Goal: Information Seeking & Learning: Compare options

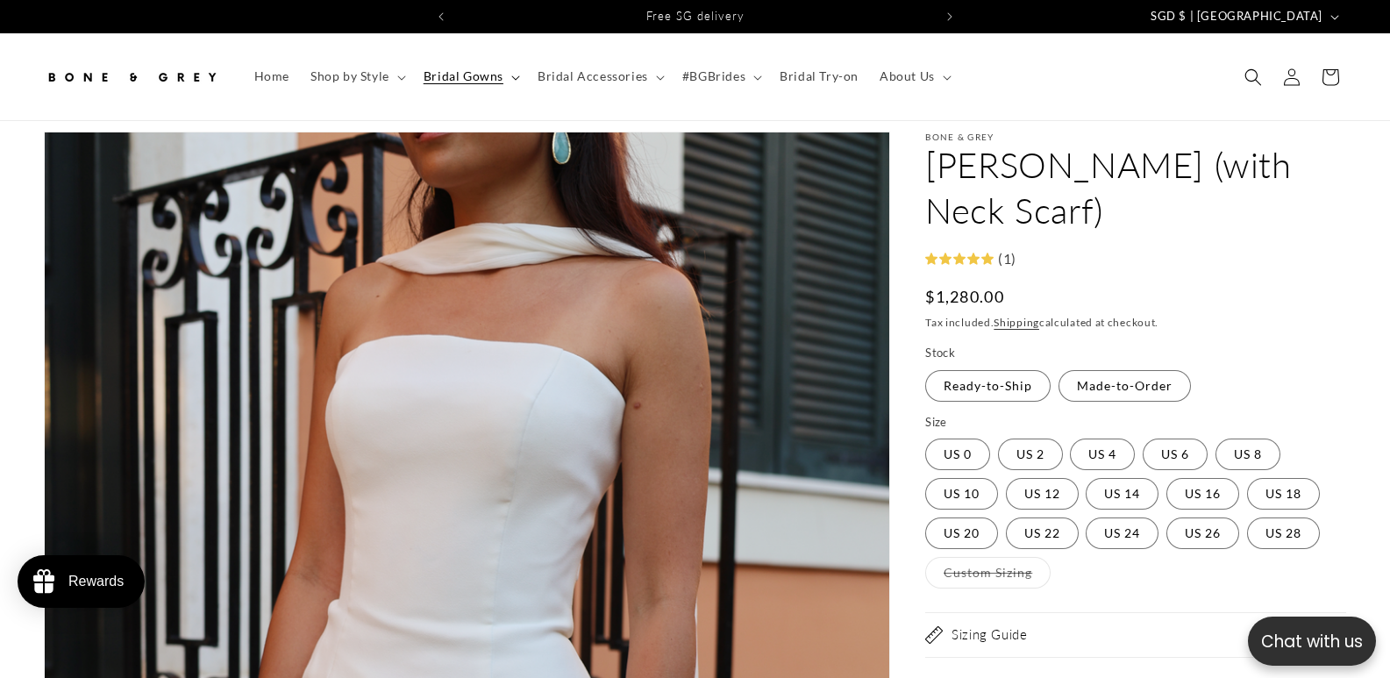
click at [513, 79] on icon at bounding box center [515, 77] width 8 height 4
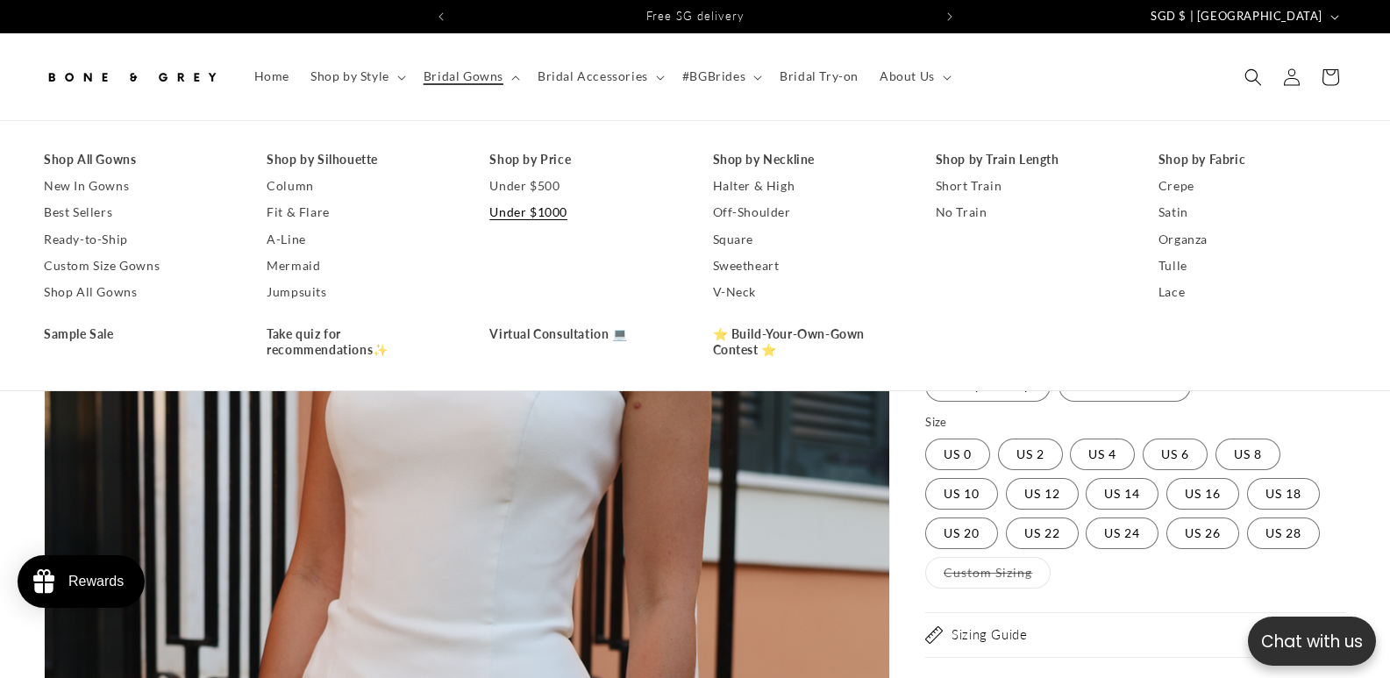
click at [566, 209] on link "Under $1000" at bounding box center [583, 212] width 188 height 26
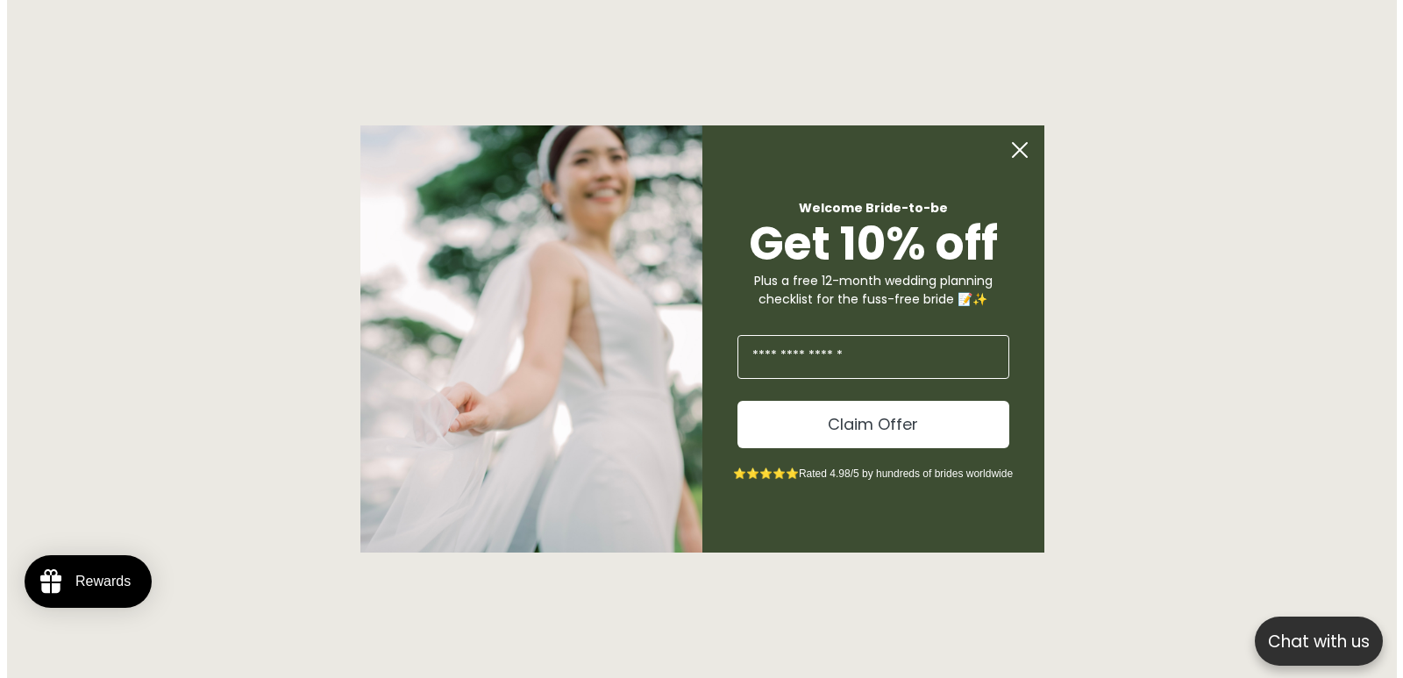
scroll to position [1456, 0]
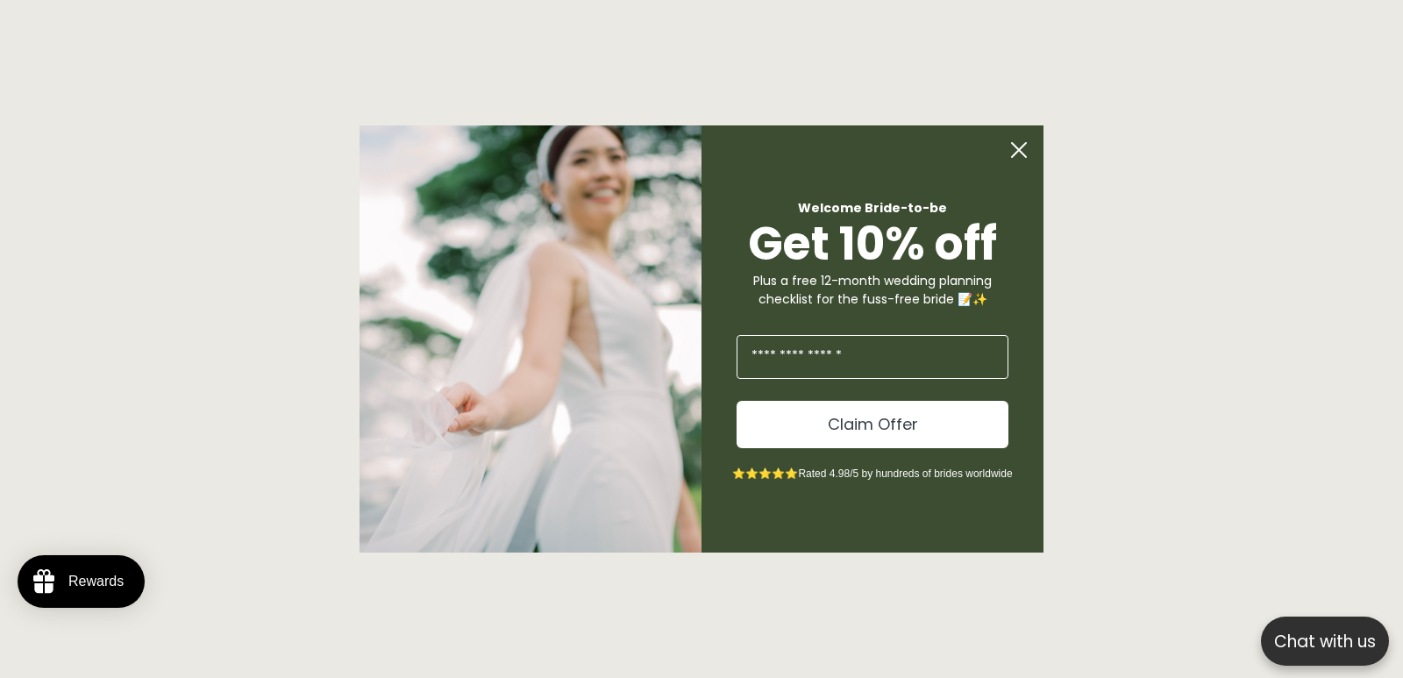
click at [1022, 154] on circle "Close dialog" at bounding box center [1018, 149] width 33 height 33
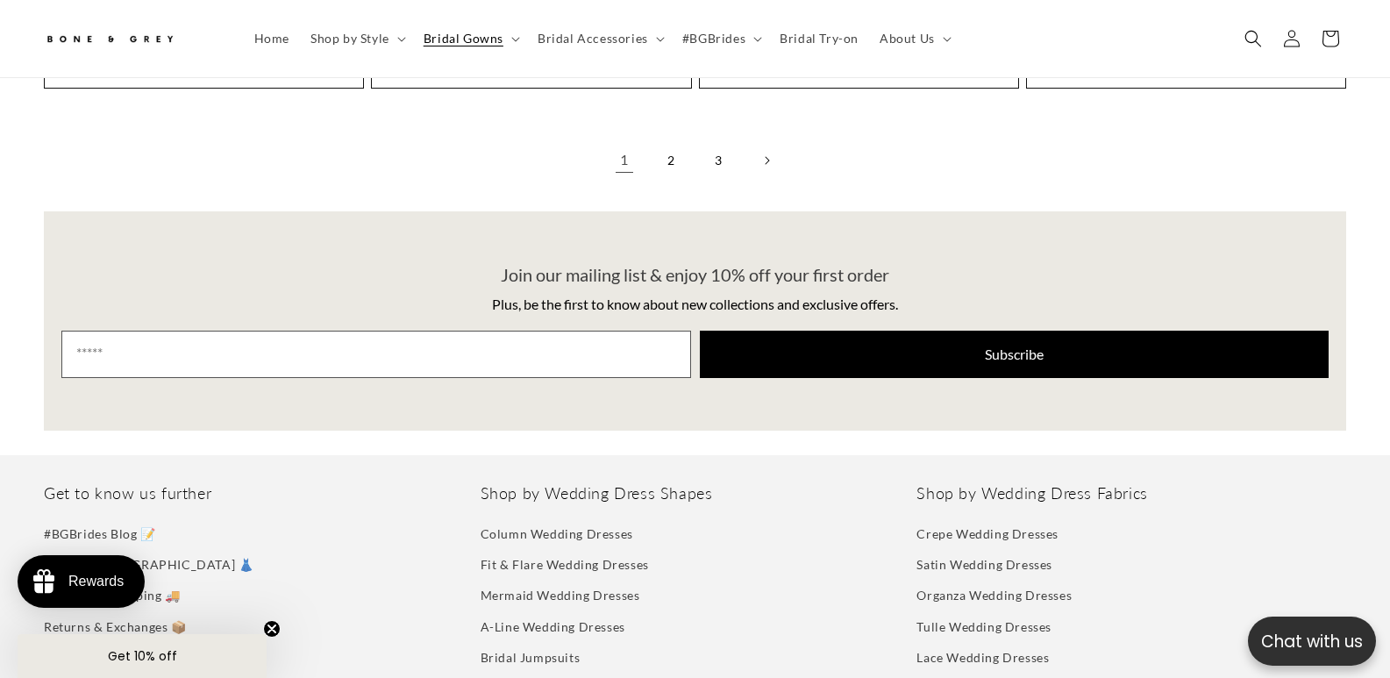
scroll to position [4228, 0]
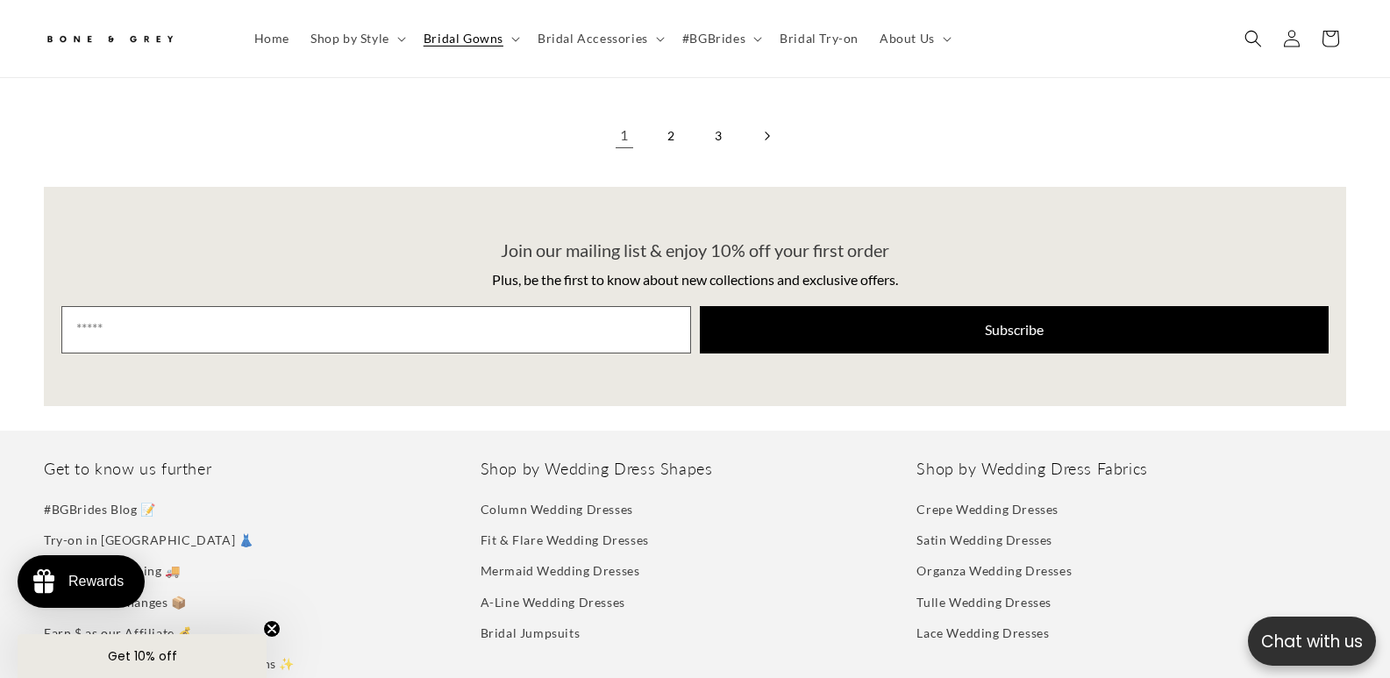
click at [760, 117] on link "Next page" at bounding box center [766, 136] width 39 height 39
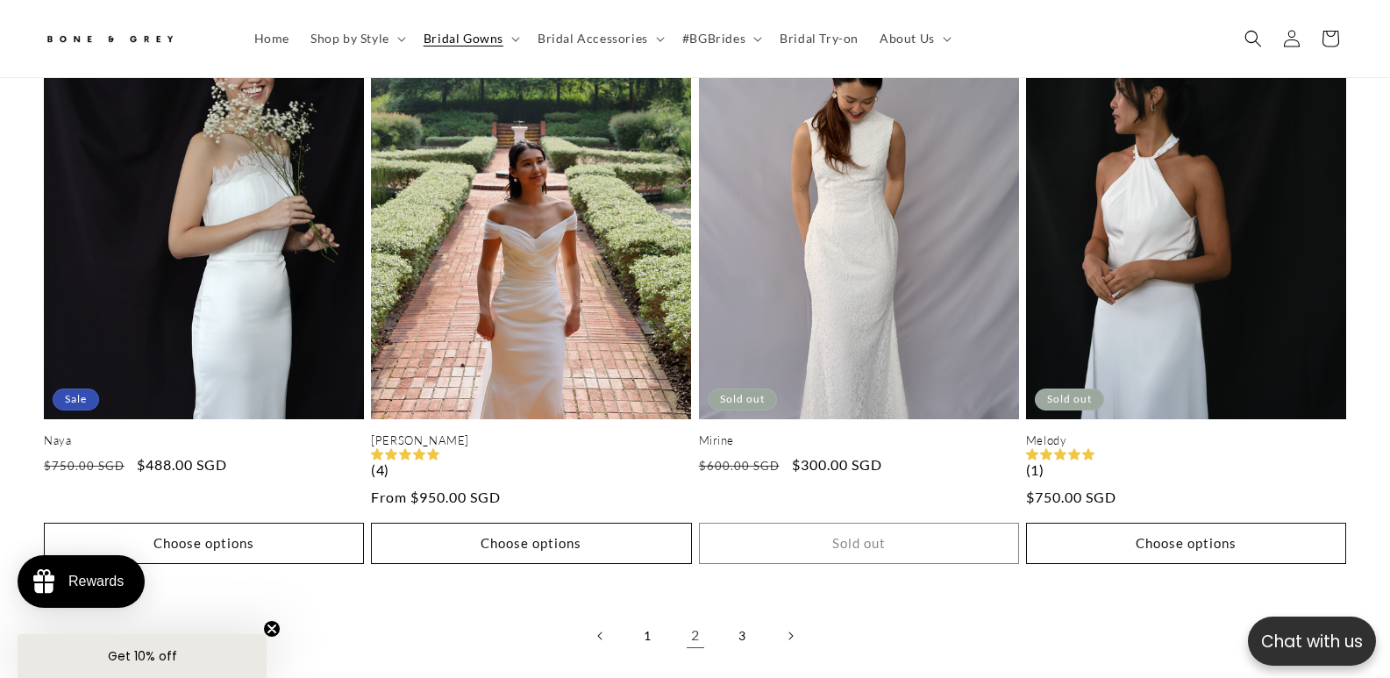
scroll to position [3790, 0]
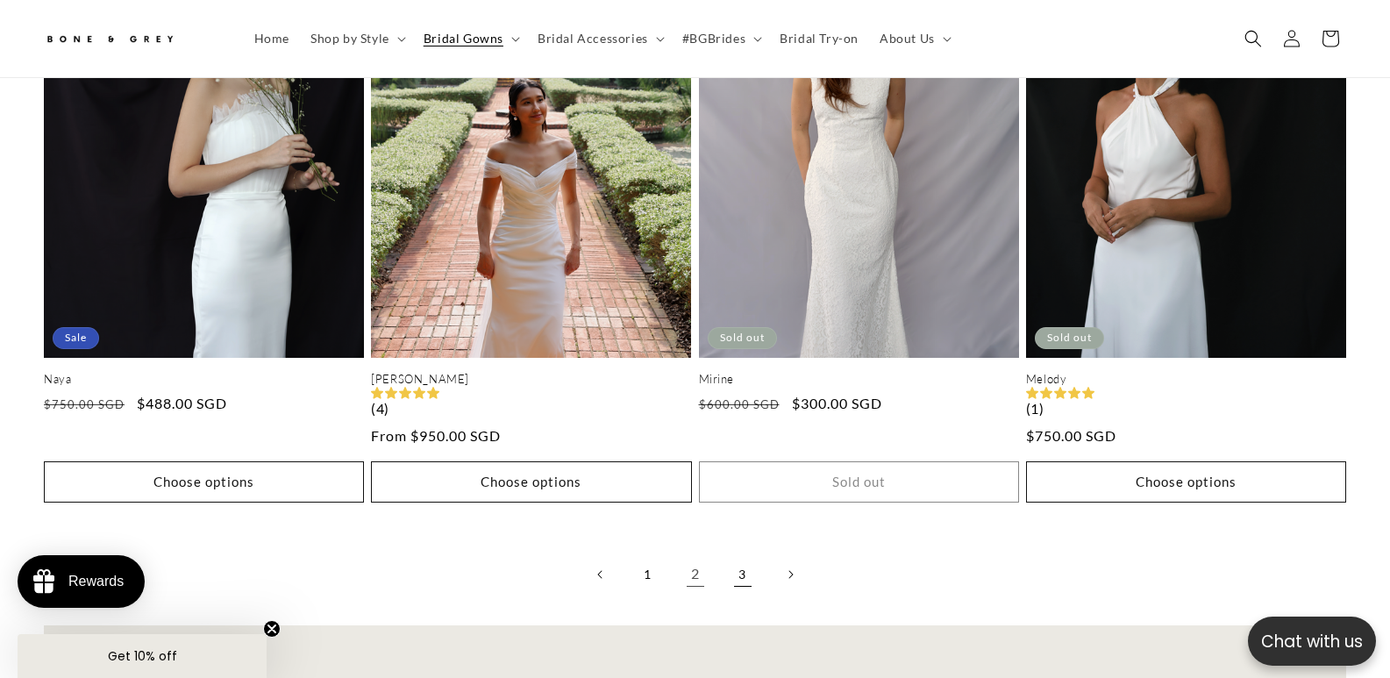
click at [743, 557] on link "3" at bounding box center [742, 574] width 39 height 39
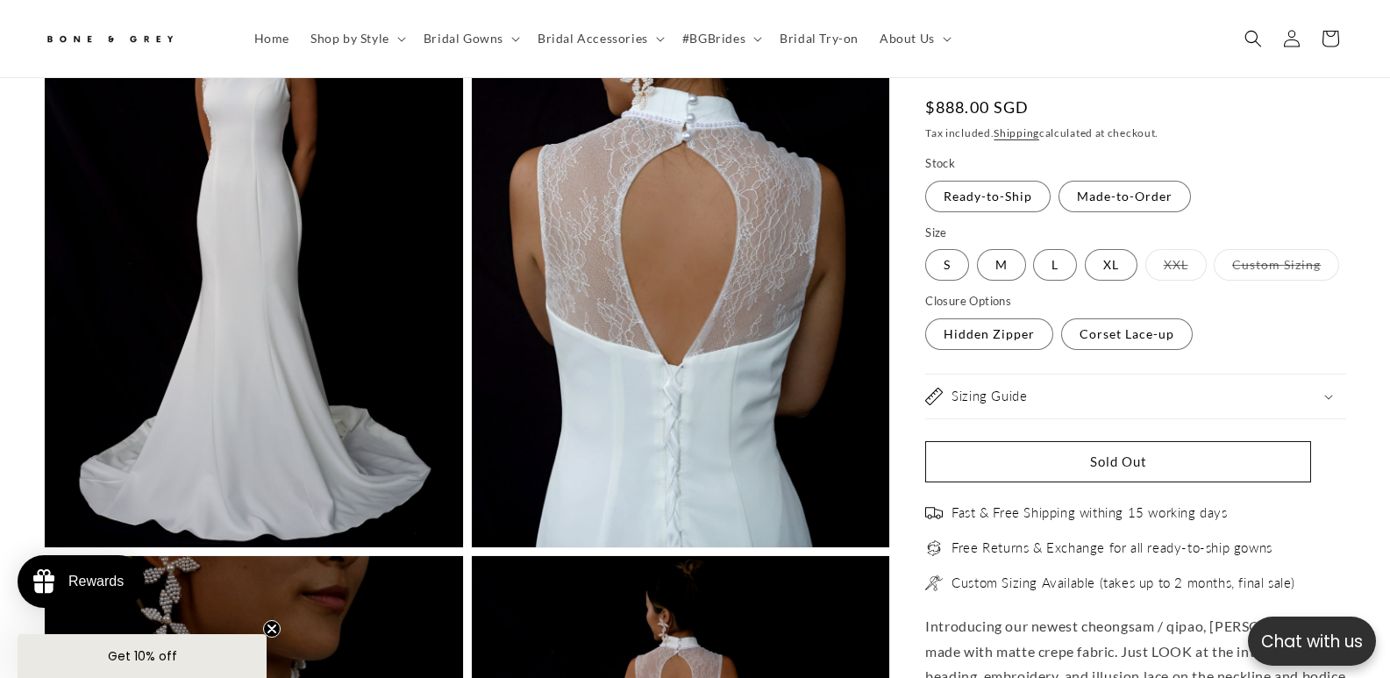
scroll to position [0, 477]
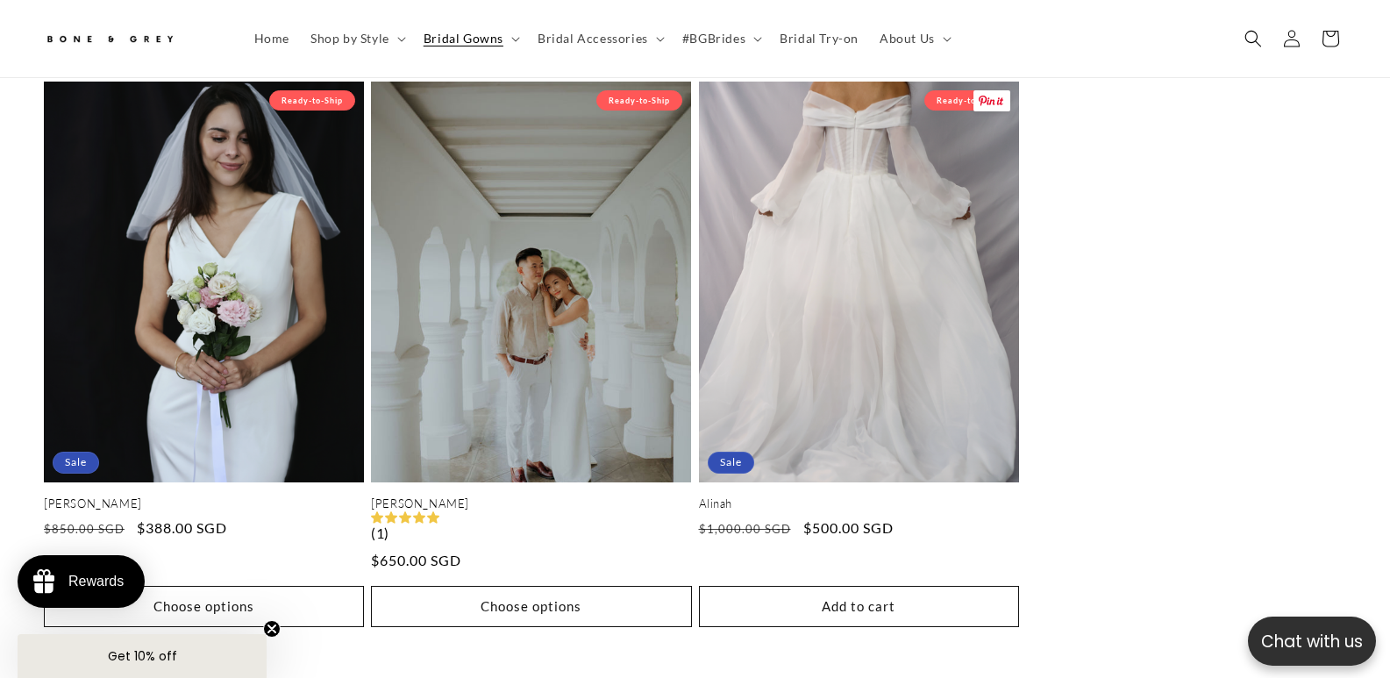
scroll to position [0, 477]
